Goal: Submit feedback/report problem: Provide input to the site owners about the experience or issues

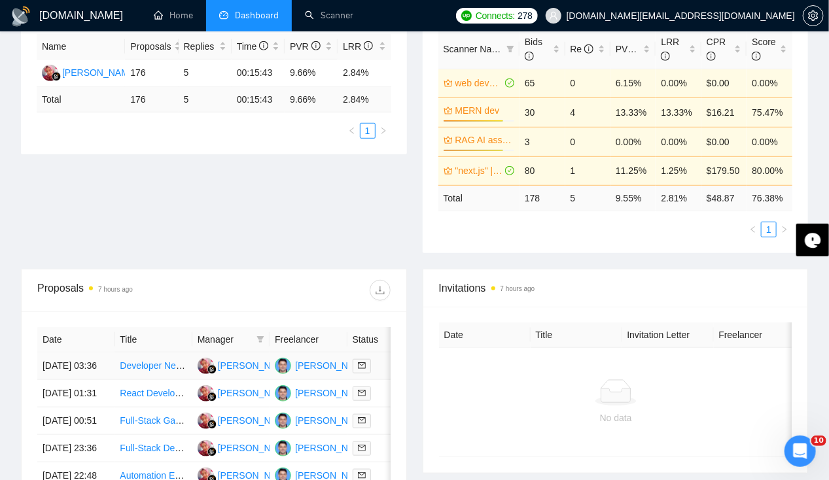
click at [63, 357] on td "[DATE] 03:36" at bounding box center [75, 366] width 77 height 27
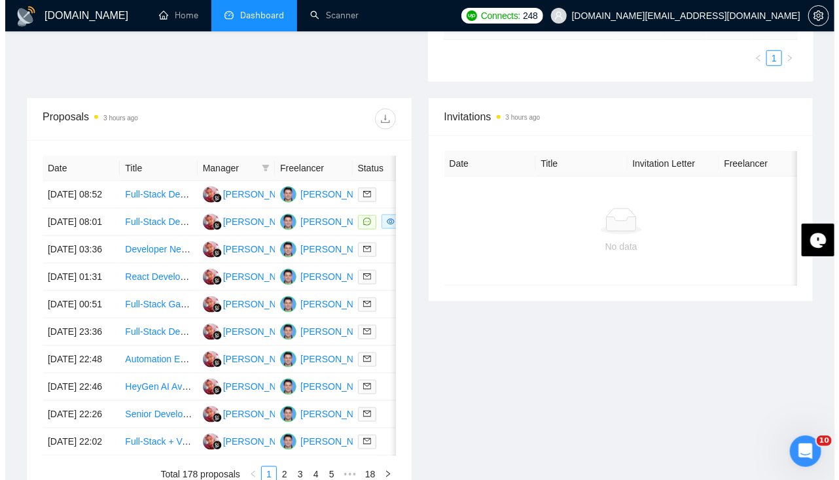
scroll to position [449, 0]
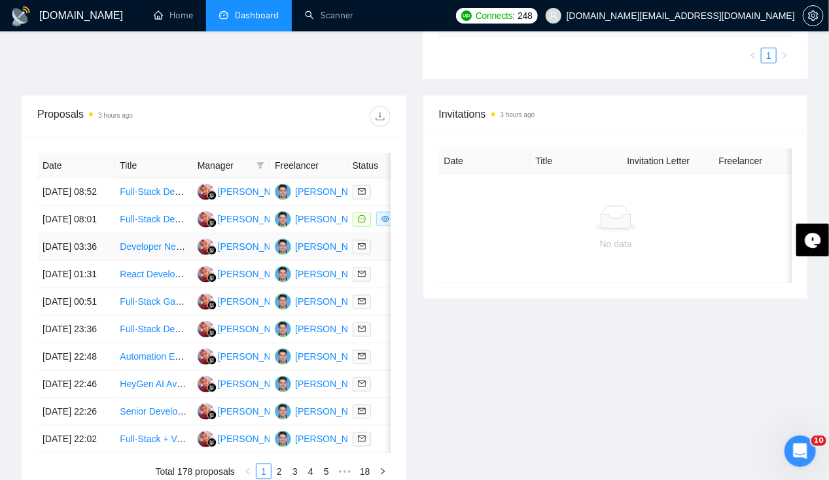
click at [65, 259] on td "[DATE] 03:36" at bounding box center [75, 247] width 77 height 27
click at [63, 219] on td "[DATE] 08:01" at bounding box center [75, 219] width 77 height 27
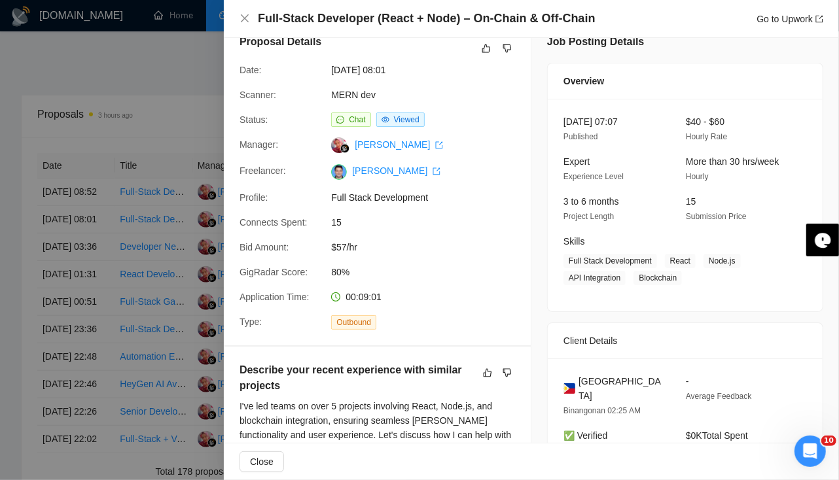
scroll to position [16, 0]
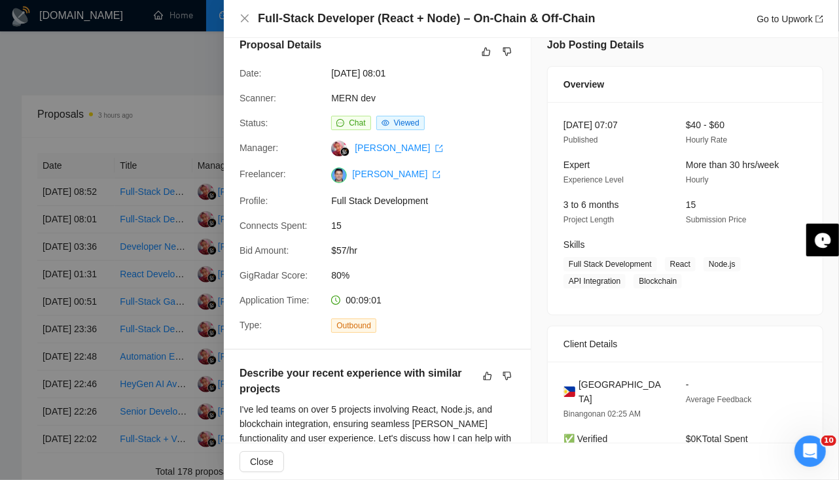
click at [604, 381] on span "[GEOGRAPHIC_DATA]" at bounding box center [621, 392] width 86 height 29
copy span "[GEOGRAPHIC_DATA]"
click at [18, 245] on div at bounding box center [419, 240] width 839 height 480
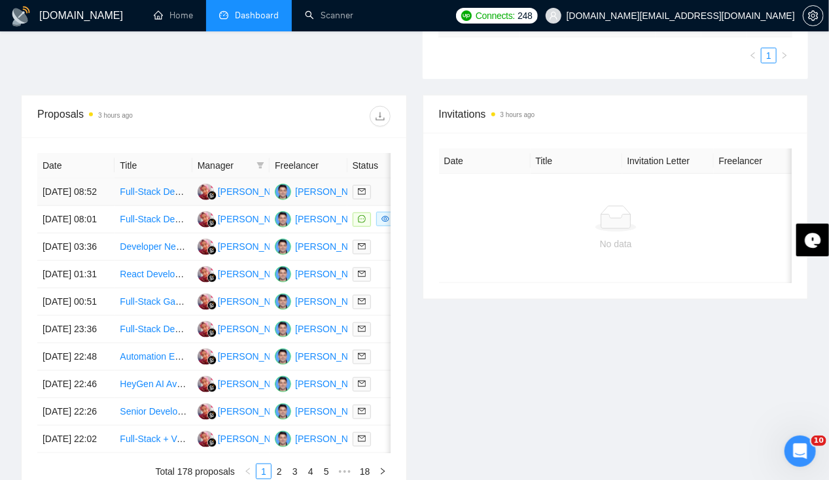
click at [59, 179] on td "17 Sep, 2025 08:52" at bounding box center [75, 192] width 77 height 27
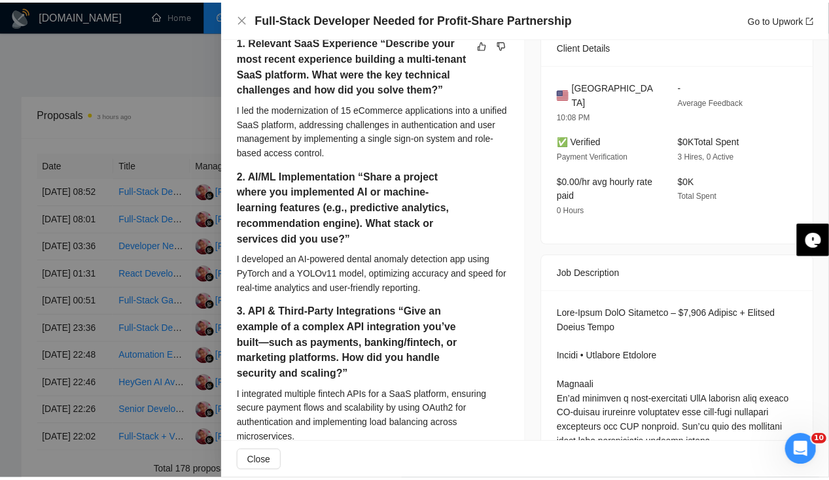
scroll to position [0, 0]
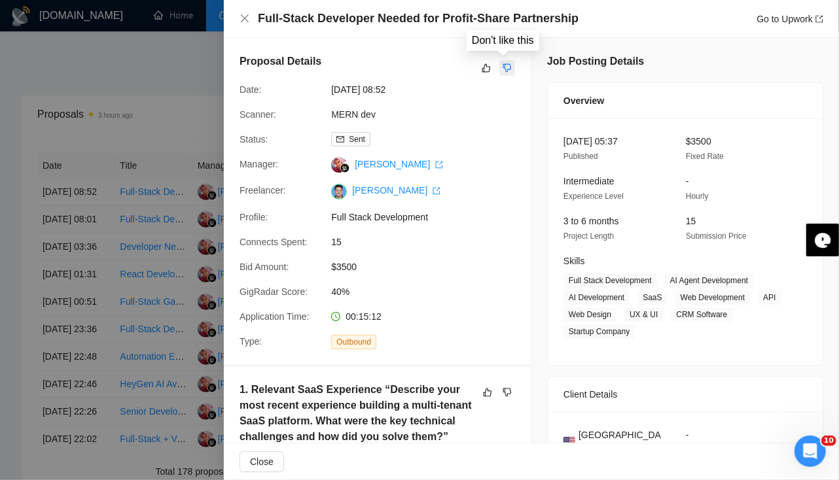
click at [503, 70] on icon "dislike" at bounding box center [507, 68] width 9 height 9
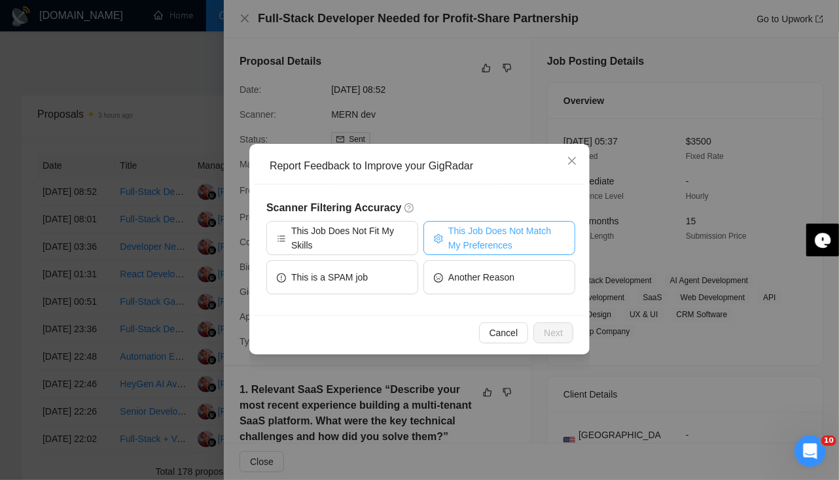
click at [490, 247] on span "This Job Does Not Match My Preferences" at bounding box center [506, 238] width 116 height 29
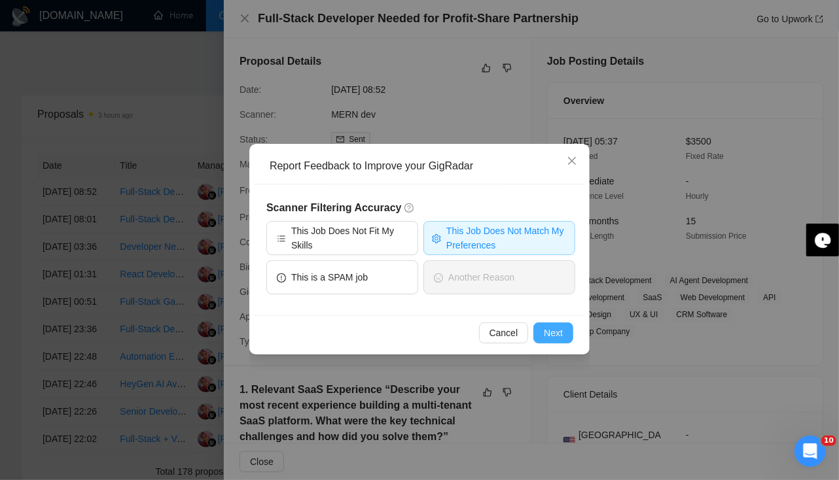
click at [552, 331] on span "Next" at bounding box center [553, 333] width 19 height 14
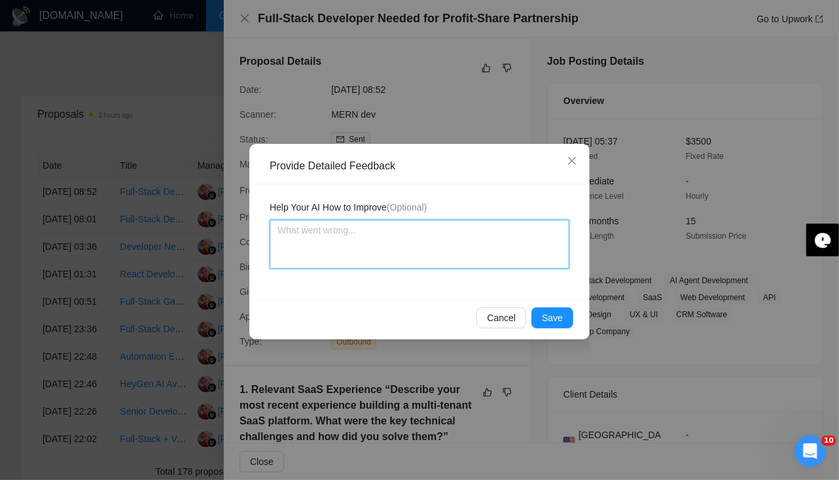
click at [441, 245] on textarea at bounding box center [420, 244] width 300 height 49
type textarea "T"
type textarea "The"
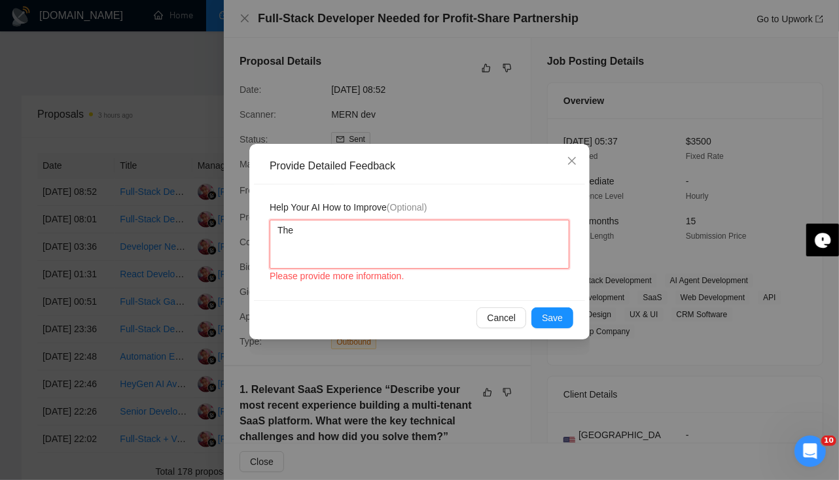
type textarea "They"
type textarea "They a"
type textarea "They ar"
type textarea "They are"
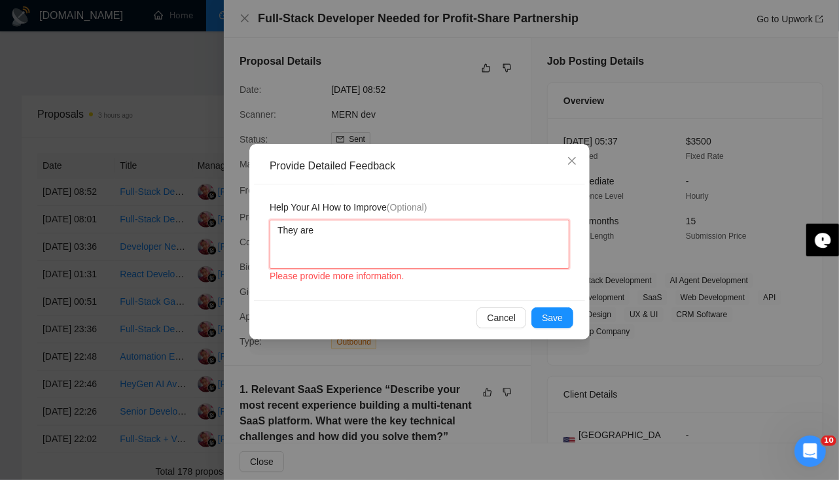
type textarea "They are l"
type textarea "They are lo"
type textarea "They are loo"
type textarea "They are"
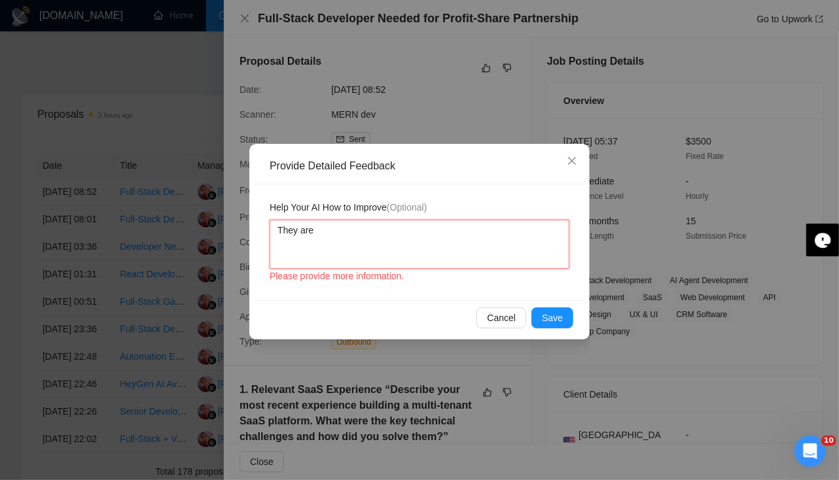
type textarea "They are"
type textarea "They are l"
type textarea "They are lo"
type textarea "They are loo"
type textarea "They are look"
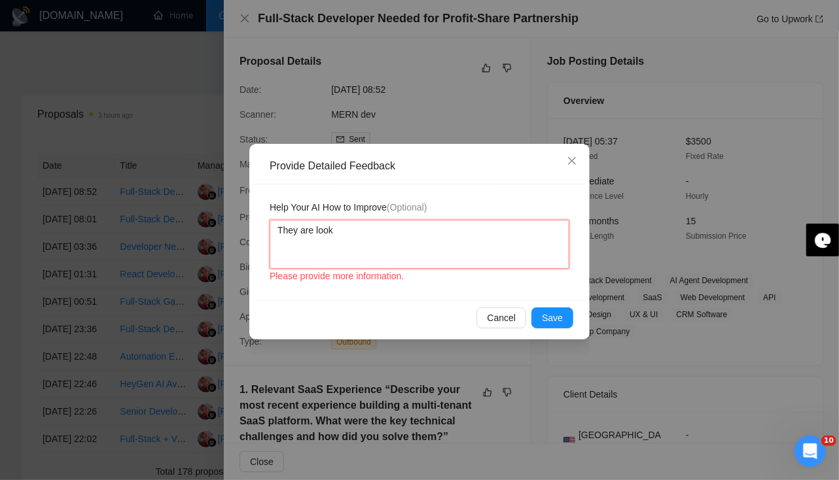
type textarea "They are looki"
type textarea "They are lookin"
type textarea "They are looking"
type textarea "They are looking fo"
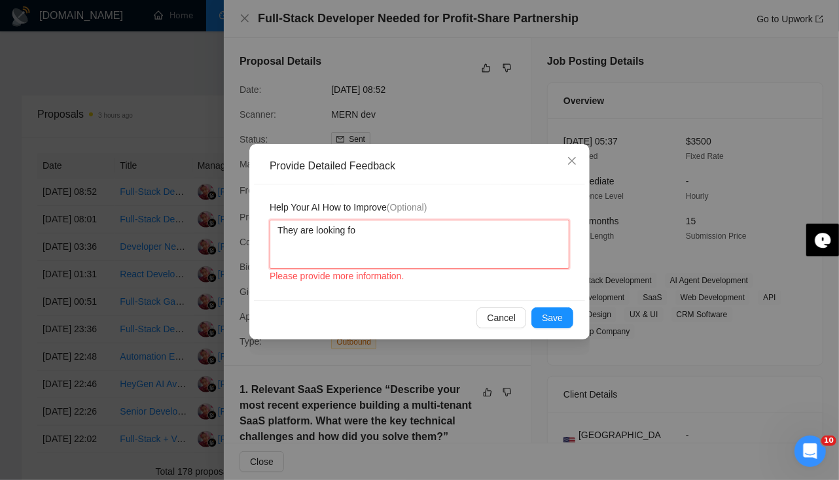
type textarea "They are looking for"
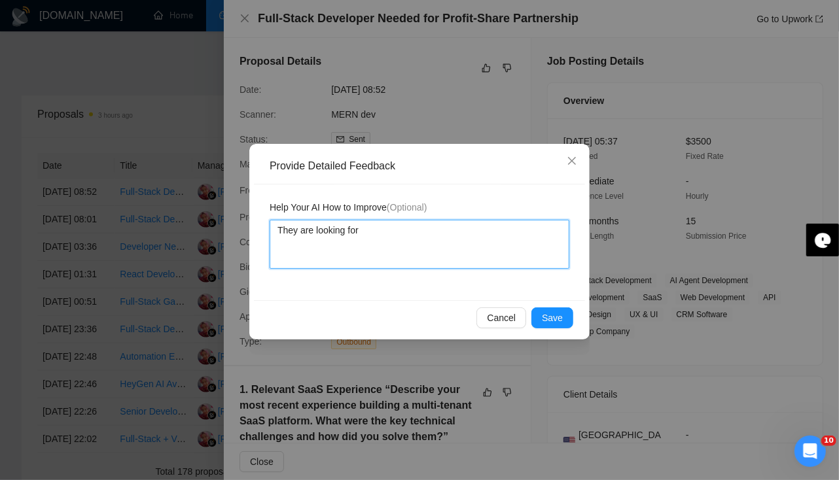
type textarea "They are looking for"
type textarea "They are looking for pa"
type textarea "They are looking for par"
type textarea "They are looking for part"
type textarea "They are looking for partn"
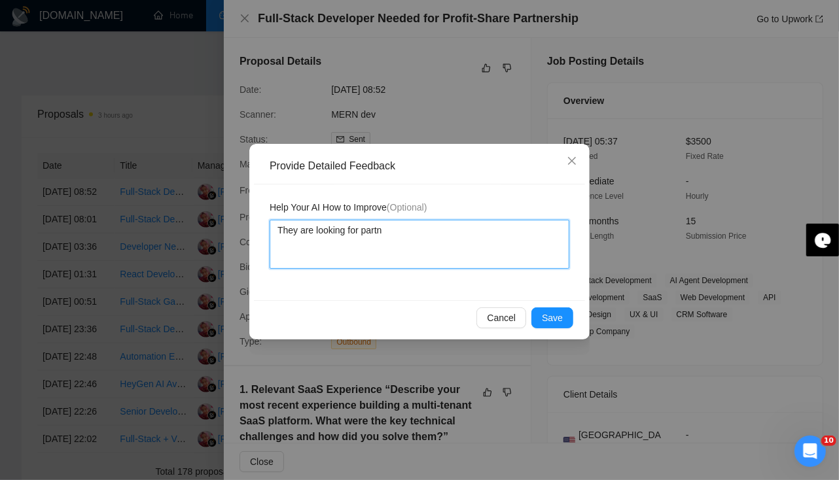
type textarea "They are looking for partne"
type textarea "They are looking for partner"
type textarea "They are looking for partners"
type textarea "They are looking for partnersh"
type textarea "They are looking for partnershi"
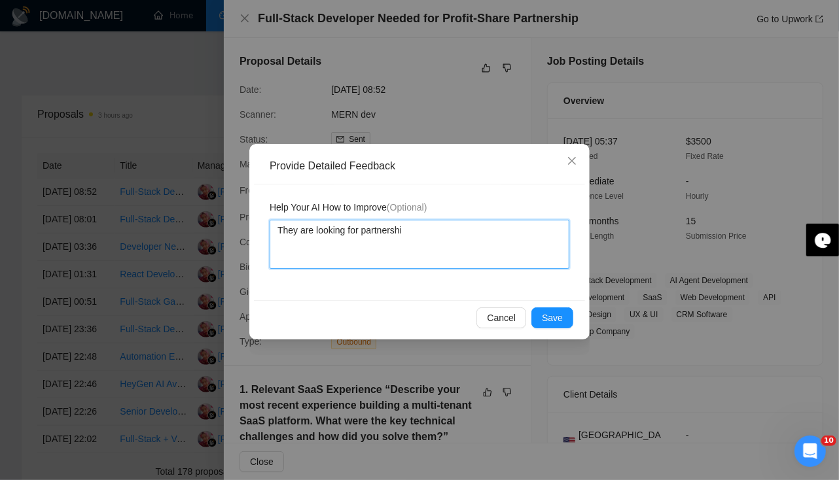
type textarea "They are looking for partnership"
type textarea "They are looking for partnership m"
type textarea "They are looking for partnership mo"
type textarea "They are looking for partnership mod"
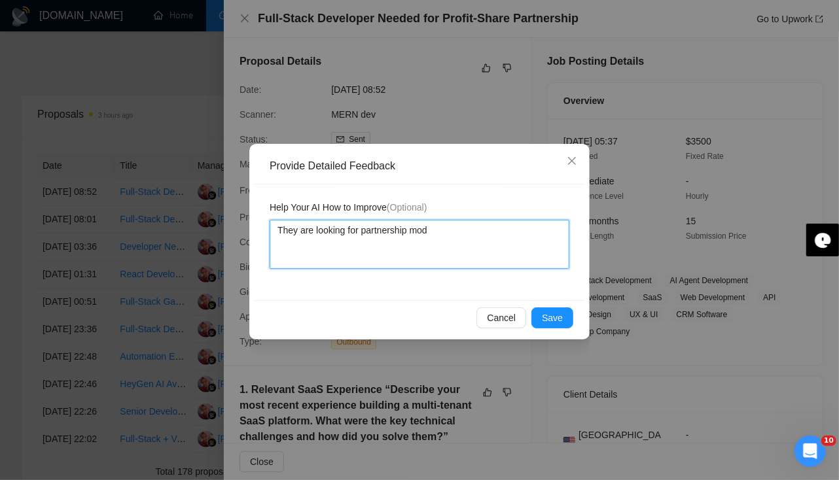
type textarea "They are looking for partnership mode"
type textarea "They are looking for partnership model"
type textarea "They are looking for partnership model w"
type textarea "They are looking for partnership model wh"
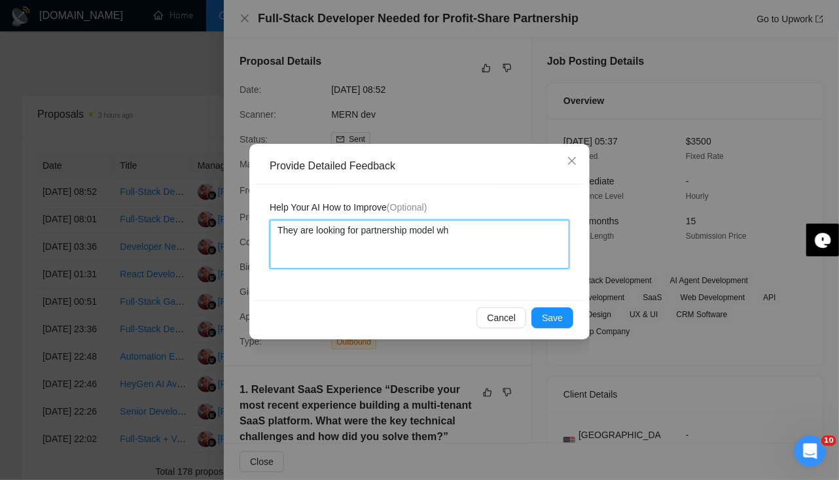
type textarea "They are looking for partnership model whi"
type textarea "They are looking for partnership model which"
type textarea "They are looking for partnership model which do"
type textarea "They are looking for partnership model which doe"
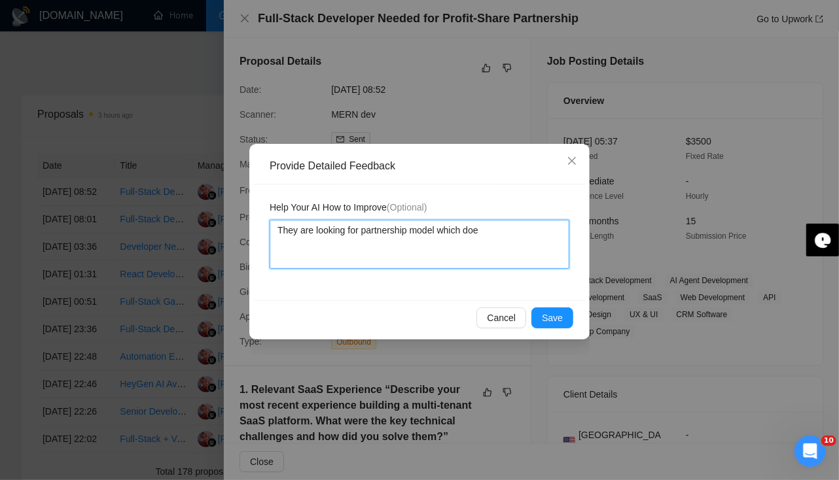
type textarea "They are looking for partnership model which does"
type textarea "They are looking for partnership model which doesn"
type textarea "They are looking for partnership model which doesn'"
type textarea "They are looking for partnership model which doesn't"
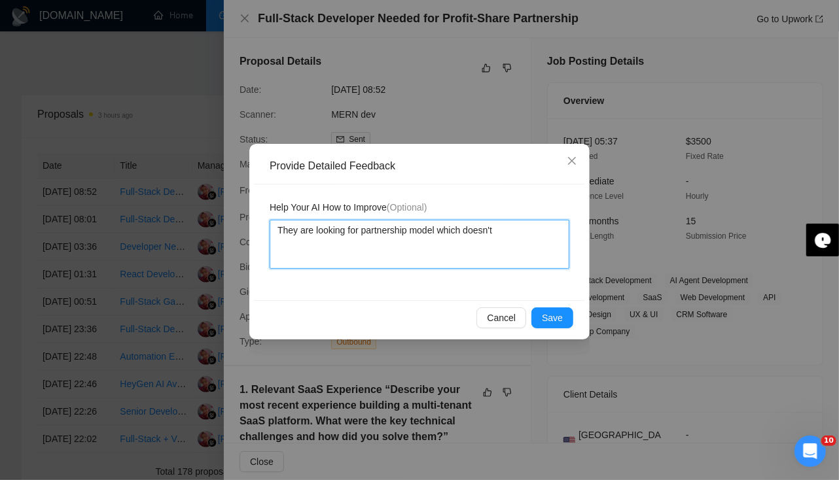
type textarea "They are looking for partnership model which doesn't"
type textarea "They are looking for partnership model which doesn'"
type textarea "They are looking for partnership model which doesn"
type textarea "They are looking for partnership model which doe"
type textarea "They are looking for partnership model which d"
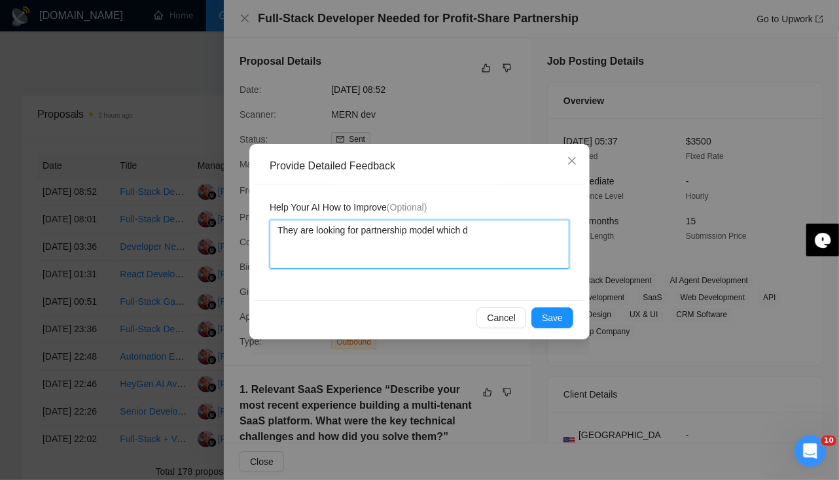
type textarea "They are looking for partnership model which"
type textarea "They are looking for partnership model whic"
type textarea "They are looking for partnership model whi"
type textarea "They are looking for partnership model w"
type textarea "They are looking for partnership model"
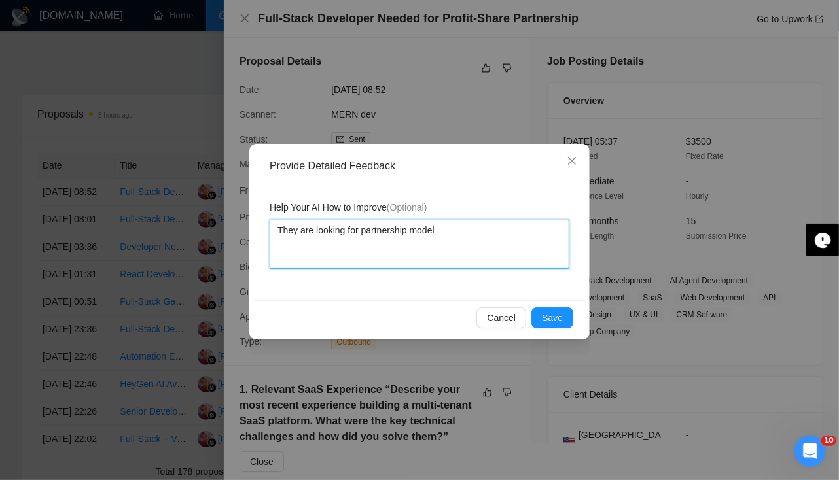
type textarea "They are looking for partnership model e"
type textarea "They are looking for partnership model ev"
type textarea "They are looking for partnership model eve"
type textarea "They are looking for partnership model even"
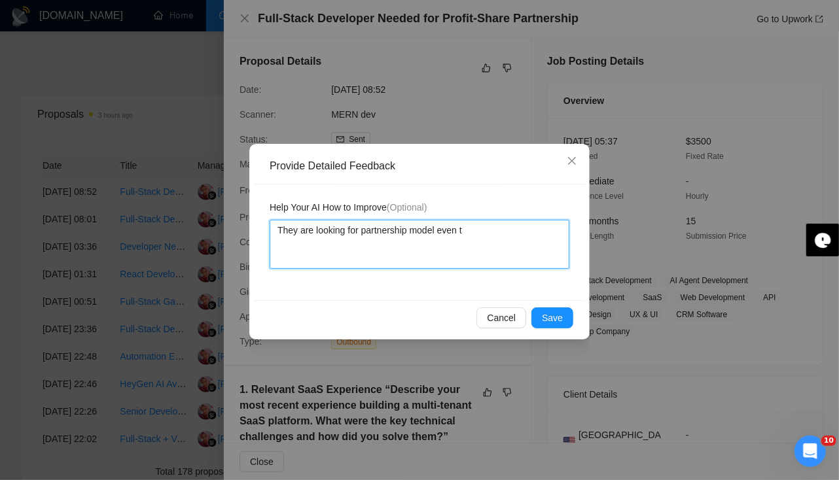
type textarea "They are looking for partnership model even to"
type textarea "They are looking for partnership model even to b"
type textarea "They are looking for partnership model even to br"
type textarea "They are looking for partnership model even to brea"
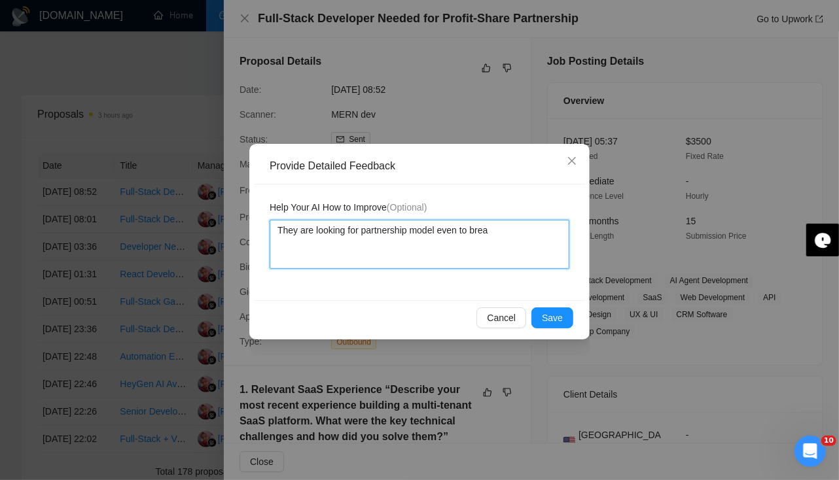
type textarea "They are looking for partnership model even to bre"
type textarea "They are looking for partnership model even to br"
type textarea "They are looking for partnership model even to bra"
type textarea "They are looking for partnership model even to brar"
type textarea "They are looking for partnership model even to bra"
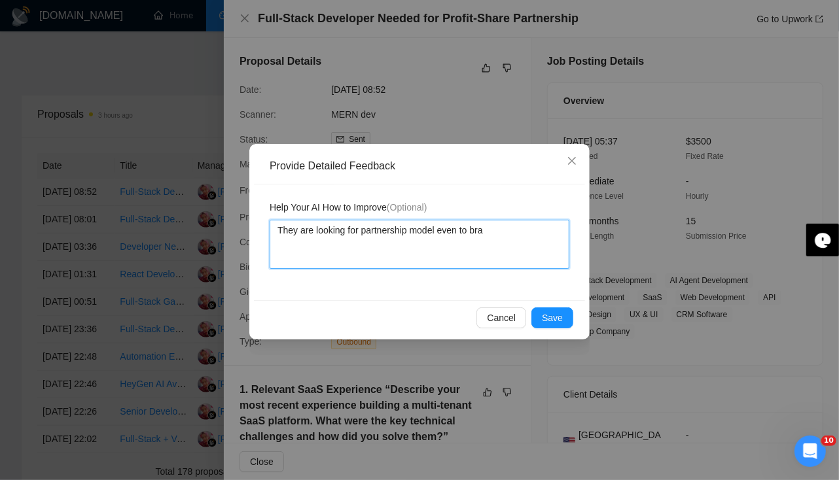
type textarea "They are looking for partnership model even to br"
type textarea "They are looking for partnership model even to bre"
type textarea "They are looking for partnership model even to brea"
type textarea "They are looking for partnership model even to brear"
type textarea "They are looking for partnership model even to brea"
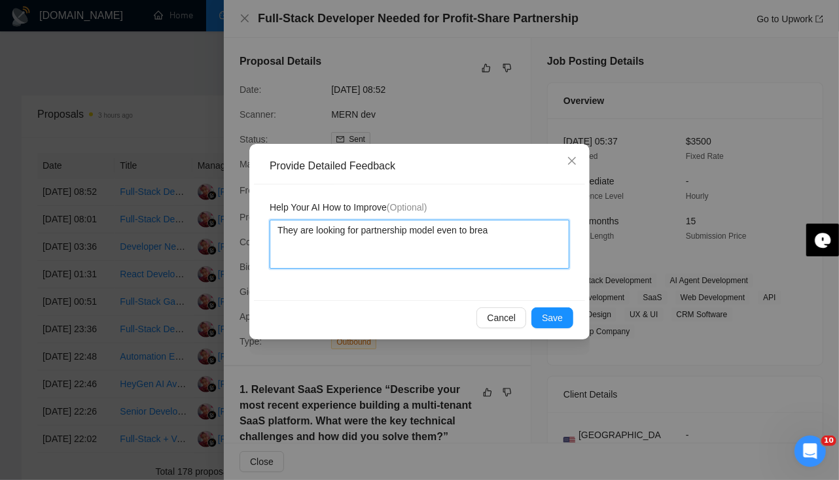
type textarea "They are looking for partnership model even to bre"
type textarea "They are looking for partnership model even to br"
type textarea "They are looking for partnership model even to b"
type textarea "They are looking for partnership model even to be"
type textarea "They are looking for partnership model even to bea"
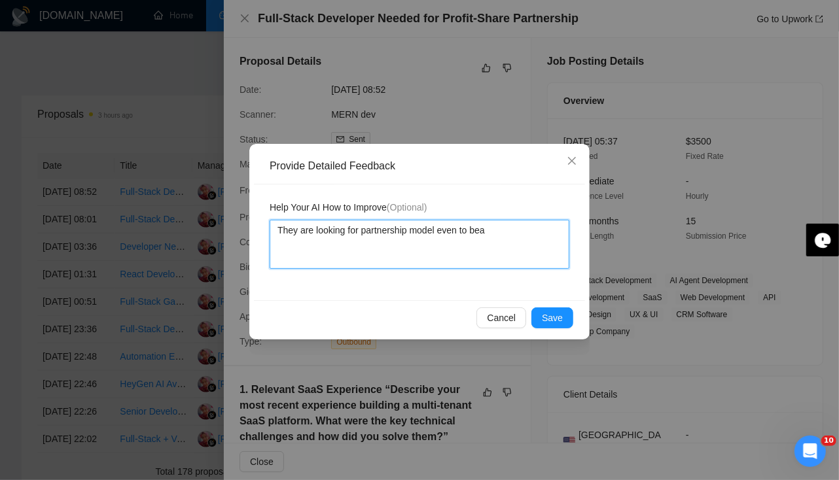
type textarea "They are looking for partnership model even to bear"
type textarea "They are looking for partnership model even to bear d"
type textarea "They are looking for partnership model even to bear de"
type textarea "They are looking for partnership model even to bear dev"
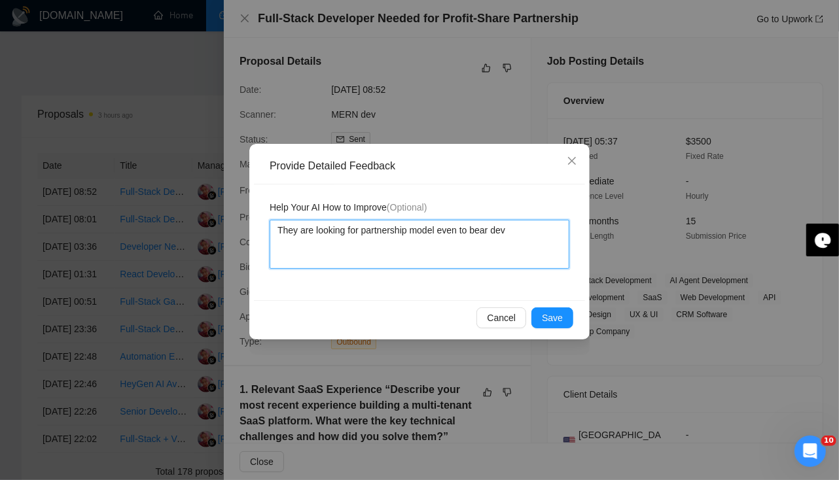
type textarea "They are looking for partnership model even to bear deve"
type textarea "They are looking for partnership model even to bear dev"
type textarea "They are looking for partnership model even to bear dev co"
type textarea "They are looking for partnership model even to bear dev cos"
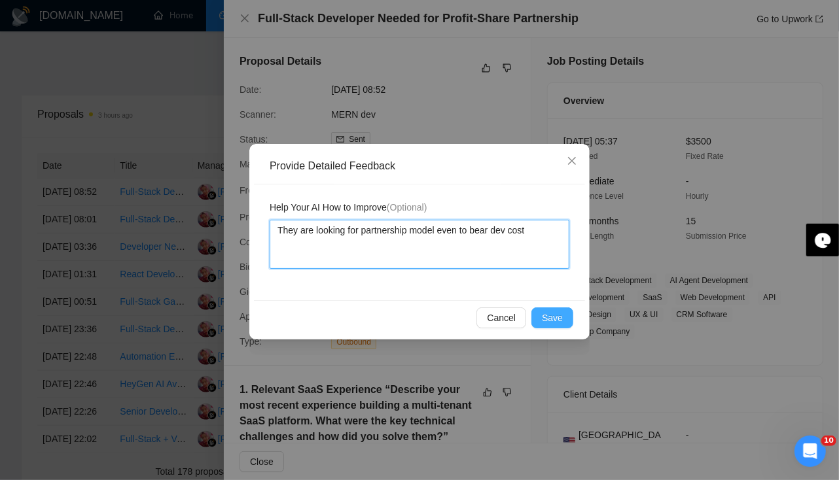
type textarea "They are looking for partnership model even to bear dev cost"
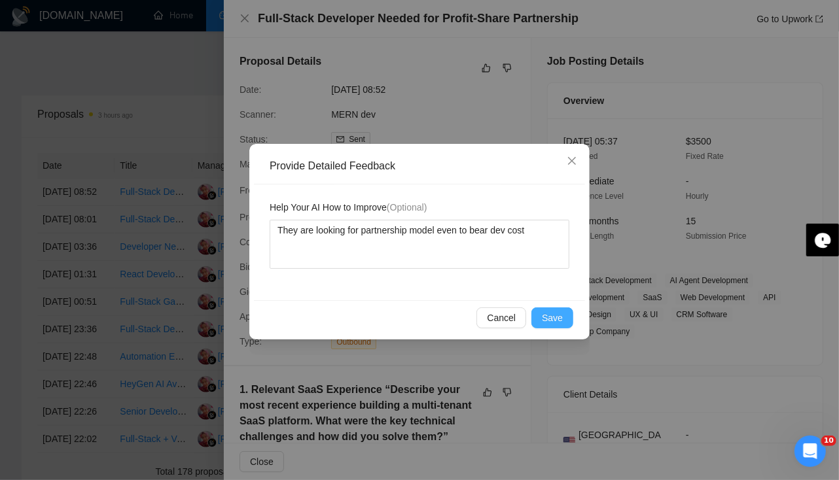
click at [558, 311] on span "Save" at bounding box center [552, 318] width 21 height 14
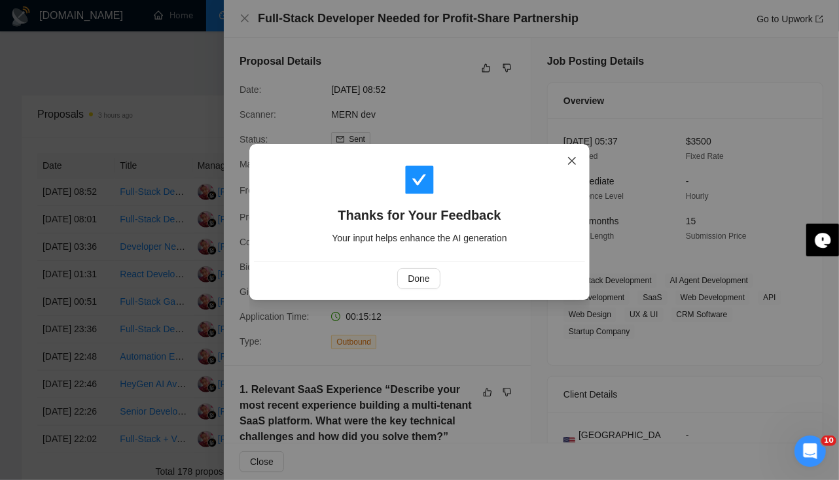
click at [572, 163] on icon "close" at bounding box center [572, 161] width 10 height 10
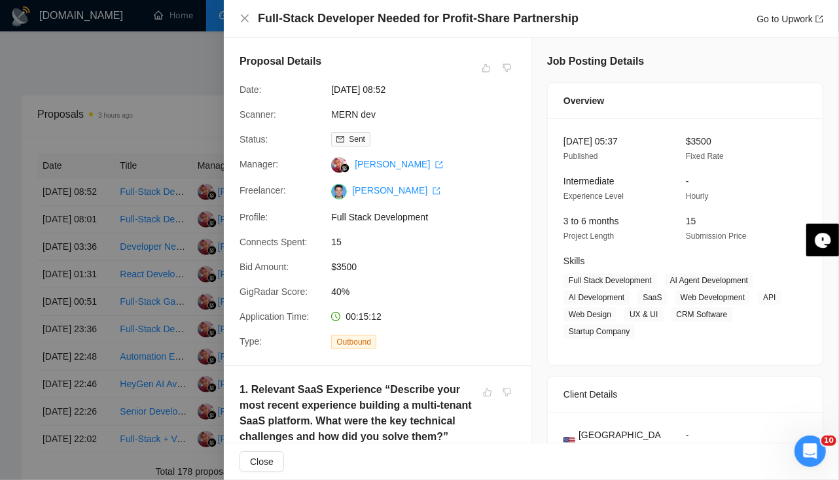
click at [165, 75] on div at bounding box center [419, 240] width 839 height 480
